Goal: Complete application form

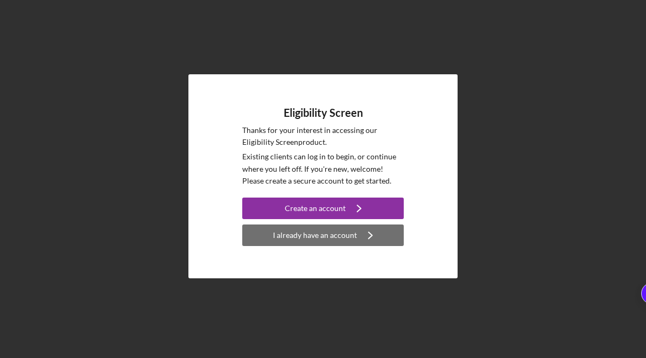
click at [296, 242] on div "I already have an account" at bounding box center [315, 235] width 84 height 22
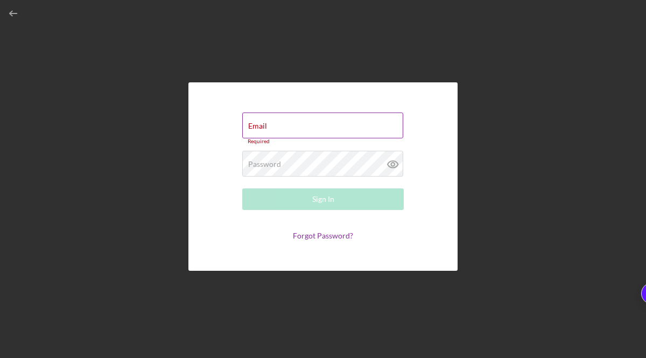
type input "[EMAIL_ADDRESS][DOMAIN_NAME]"
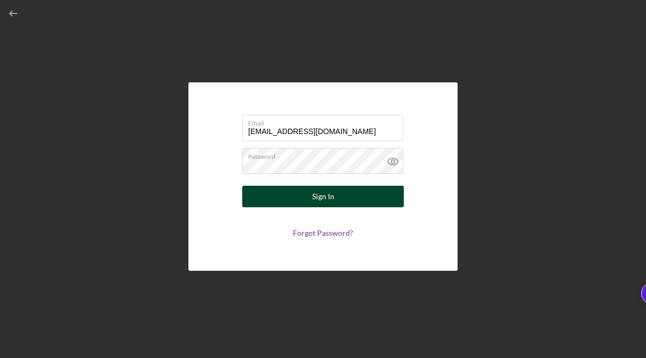
click at [333, 193] on div "Sign In" at bounding box center [323, 197] width 22 height 22
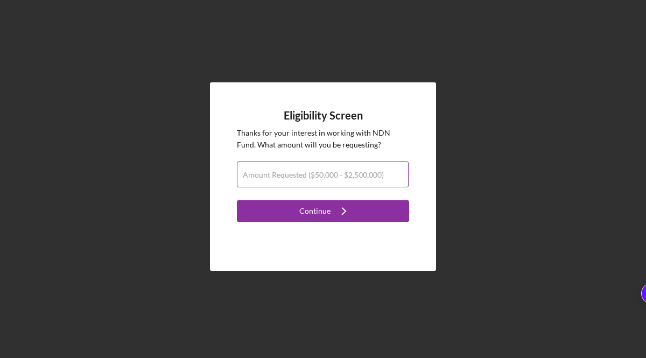
click at [306, 178] on label "Amount Requested ($50,000 - $2,500,000)" at bounding box center [313, 175] width 141 height 9
click at [306, 178] on input "Amount Requested ($50,000 - $2,500,000)" at bounding box center [323, 174] width 172 height 26
type input "$50,000"
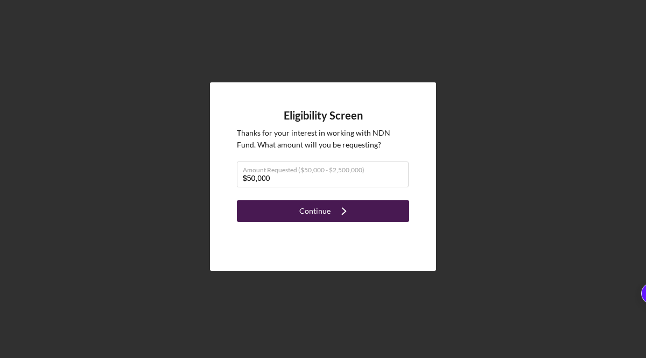
drag, startPoint x: 332, startPoint y: 196, endPoint x: 327, endPoint y: 203, distance: 8.2
click at [327, 203] on form "Eligibility Screen Thanks for your interest in working with NDN Fund . What amo…" at bounding box center [323, 165] width 172 height 113
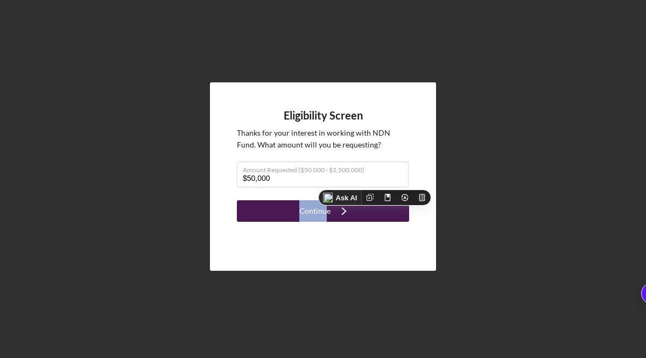
click at [327, 203] on div "Ask AI" at bounding box center [341, 197] width 44 height 16
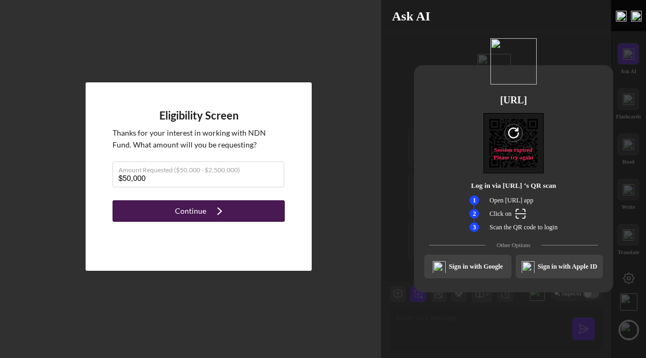
click at [238, 216] on button "Continue Icon/Navigate" at bounding box center [198, 211] width 172 height 22
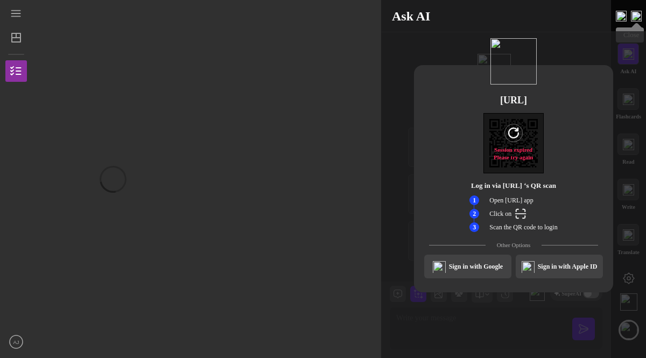
click at [636, 13] on img at bounding box center [636, 16] width 11 height 11
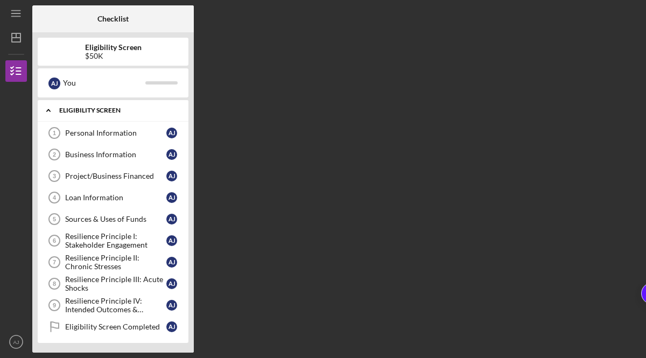
click at [90, 115] on div "Icon/Expander Eligibility Screen 0 / 10" at bounding box center [113, 111] width 151 height 22
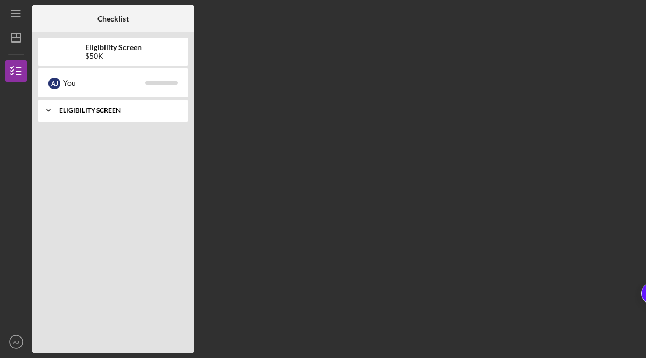
click at [90, 115] on div "Icon/Expander Eligibility Screen 0 / 10" at bounding box center [113, 111] width 151 height 22
